Goal: Information Seeking & Learning: Find specific fact

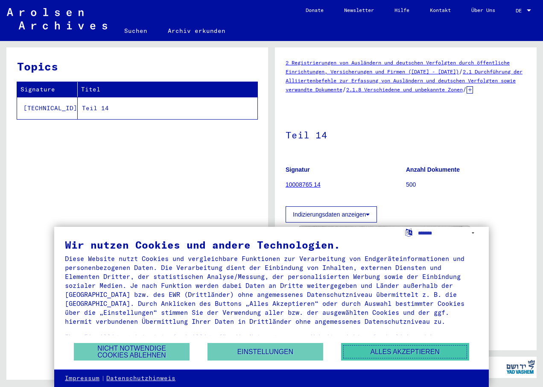
click at [406, 348] on button "Alles akzeptieren" at bounding box center [405, 352] width 128 height 18
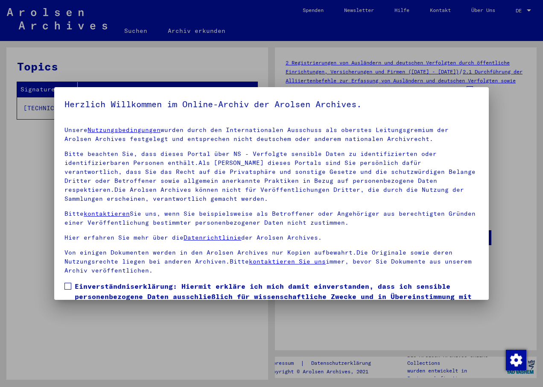
click at [71, 284] on span at bounding box center [67, 286] width 7 height 7
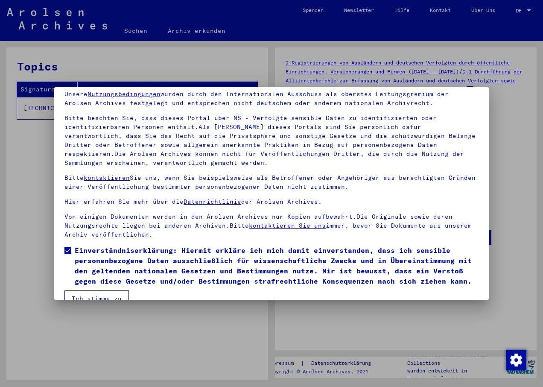
scroll to position [53, 0]
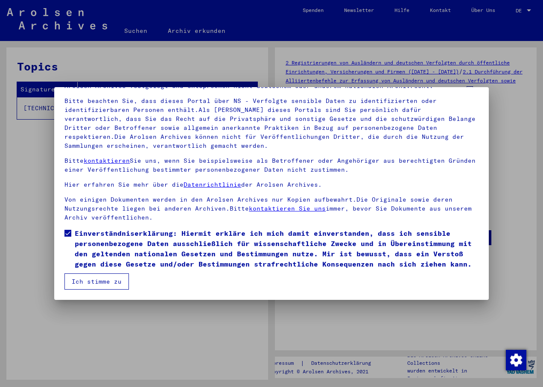
click at [75, 282] on button "Ich stimme zu" at bounding box center [96, 281] width 64 height 16
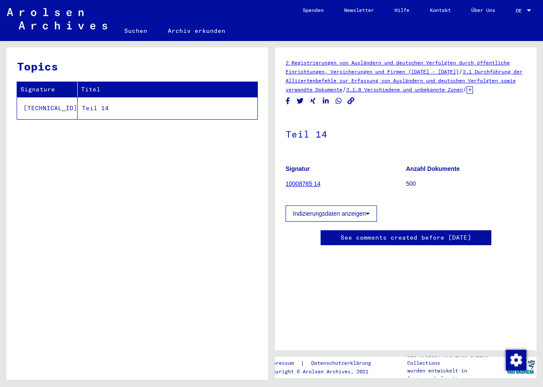
click at [86, 108] on td "Teil 14" at bounding box center [168, 108] width 180 height 22
click at [132, 27] on link "Suchen" at bounding box center [136, 30] width 44 height 20
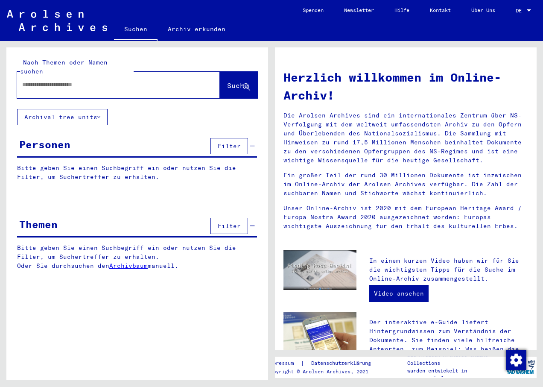
click at [111, 80] on input "text" at bounding box center [108, 84] width 172 height 9
paste input "******"
type input "******"
click at [231, 81] on span "Suche" at bounding box center [237, 85] width 21 height 9
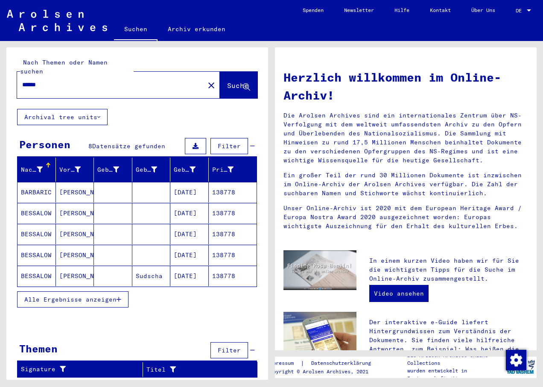
click at [71, 225] on mat-cell "[PERSON_NAME]" at bounding box center [75, 234] width 38 height 20
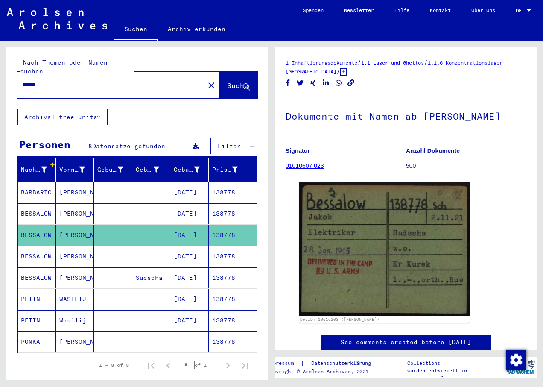
click at [66, 246] on mat-cell "[PERSON_NAME]" at bounding box center [75, 256] width 38 height 21
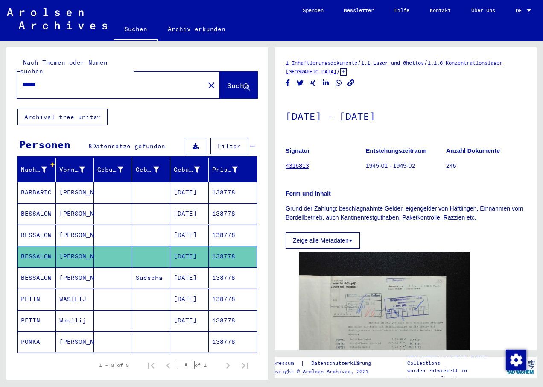
click at [68, 269] on mat-cell "[PERSON_NAME]" at bounding box center [75, 277] width 38 height 21
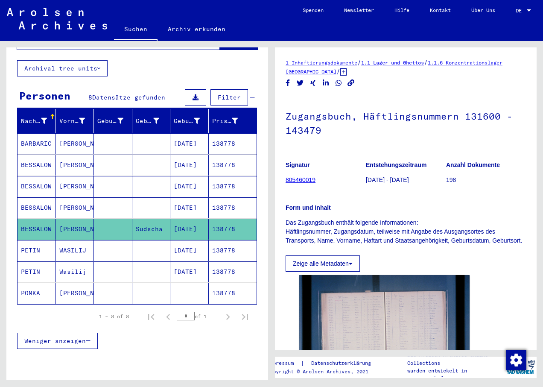
scroll to position [30, 0]
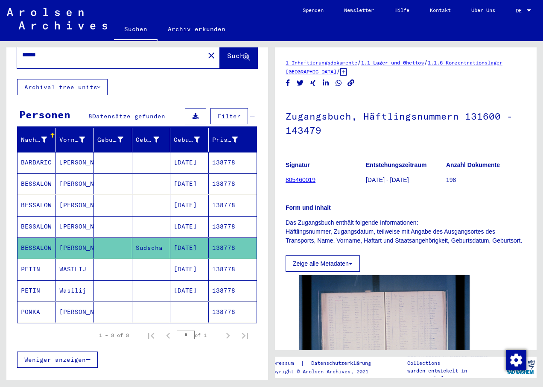
click at [71, 177] on mat-cell "[PERSON_NAME]" at bounding box center [75, 183] width 38 height 21
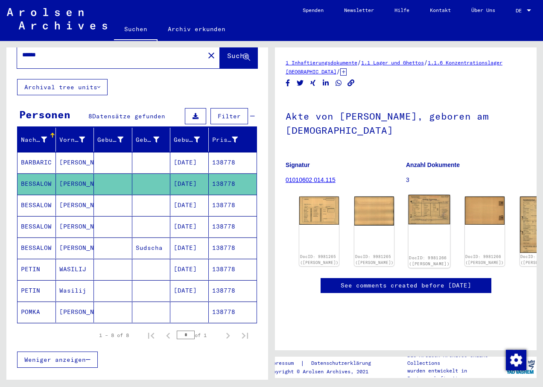
click at [409, 204] on img at bounding box center [430, 209] width 42 height 29
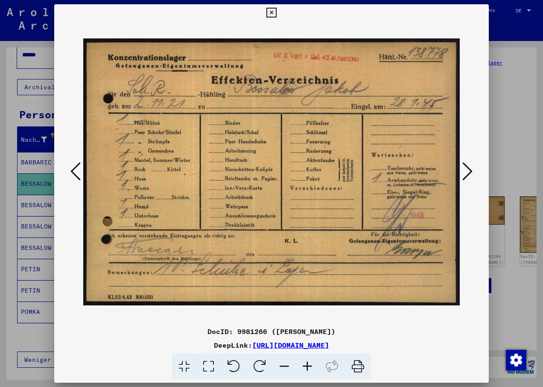
click at [468, 177] on icon at bounding box center [467, 171] width 10 height 20
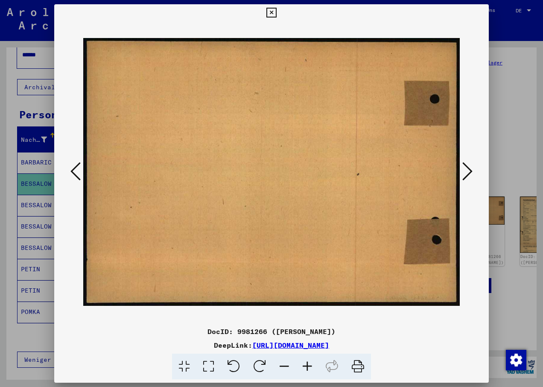
click at [468, 178] on icon at bounding box center [467, 171] width 10 height 20
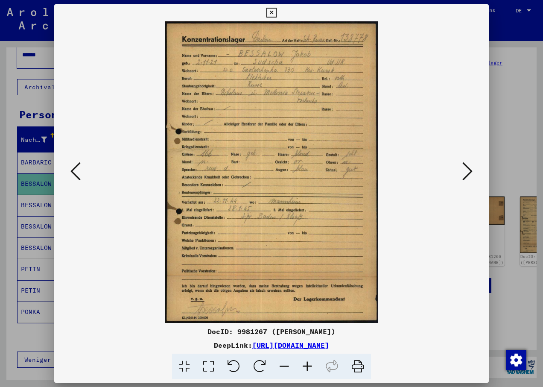
click at [307, 365] on icon at bounding box center [307, 367] width 23 height 26
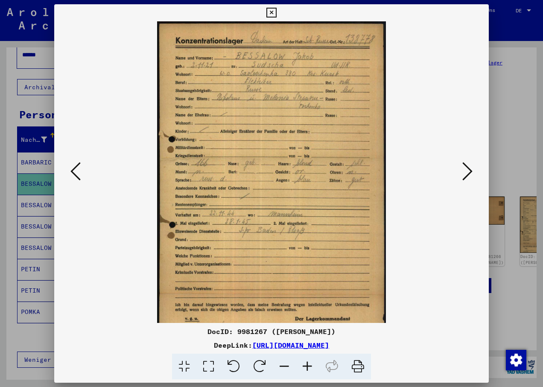
click at [308, 365] on icon at bounding box center [307, 367] width 23 height 26
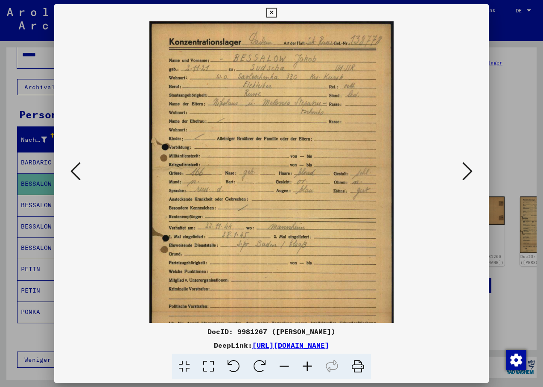
click at [308, 365] on icon at bounding box center [307, 367] width 23 height 26
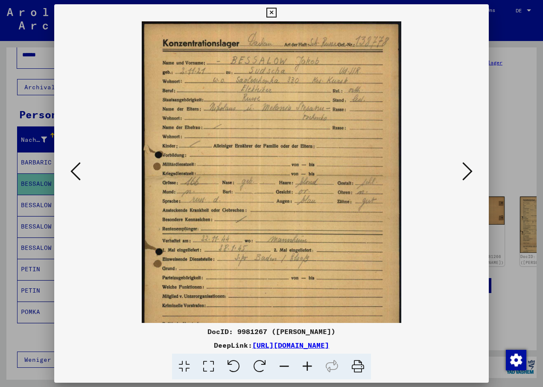
click at [308, 365] on icon at bounding box center [307, 367] width 23 height 26
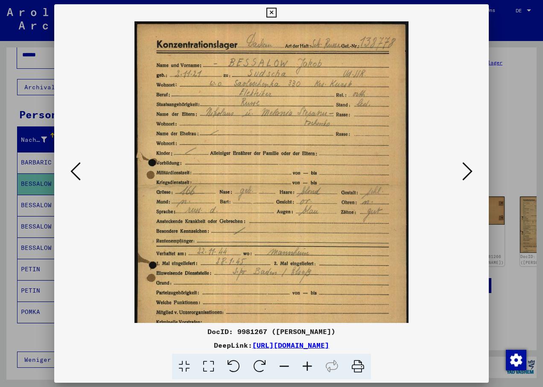
click at [308, 365] on icon at bounding box center [307, 367] width 23 height 26
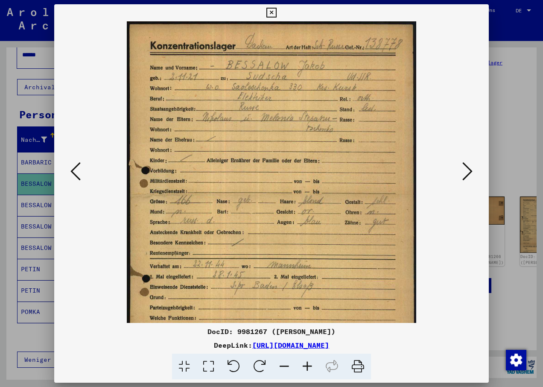
click at [309, 365] on icon at bounding box center [307, 367] width 23 height 26
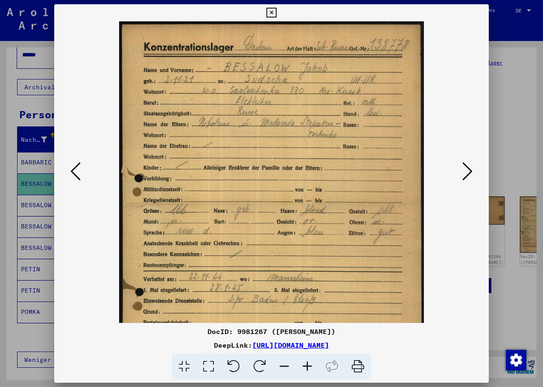
click at [311, 364] on icon at bounding box center [307, 367] width 23 height 26
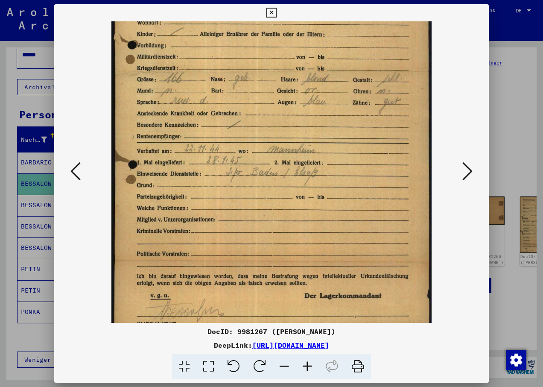
drag, startPoint x: 317, startPoint y: 262, endPoint x: 292, endPoint y: 125, distance: 139.3
click at [294, 128] on img at bounding box center [271, 105] width 320 height 451
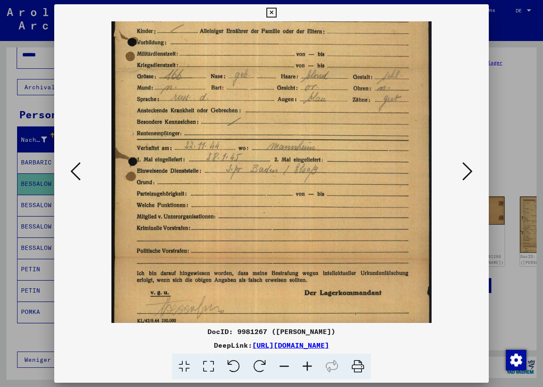
click at [263, 345] on link "[URL][DOMAIN_NAME]" at bounding box center [290, 345] width 77 height 9
